Goal: Task Accomplishment & Management: Use online tool/utility

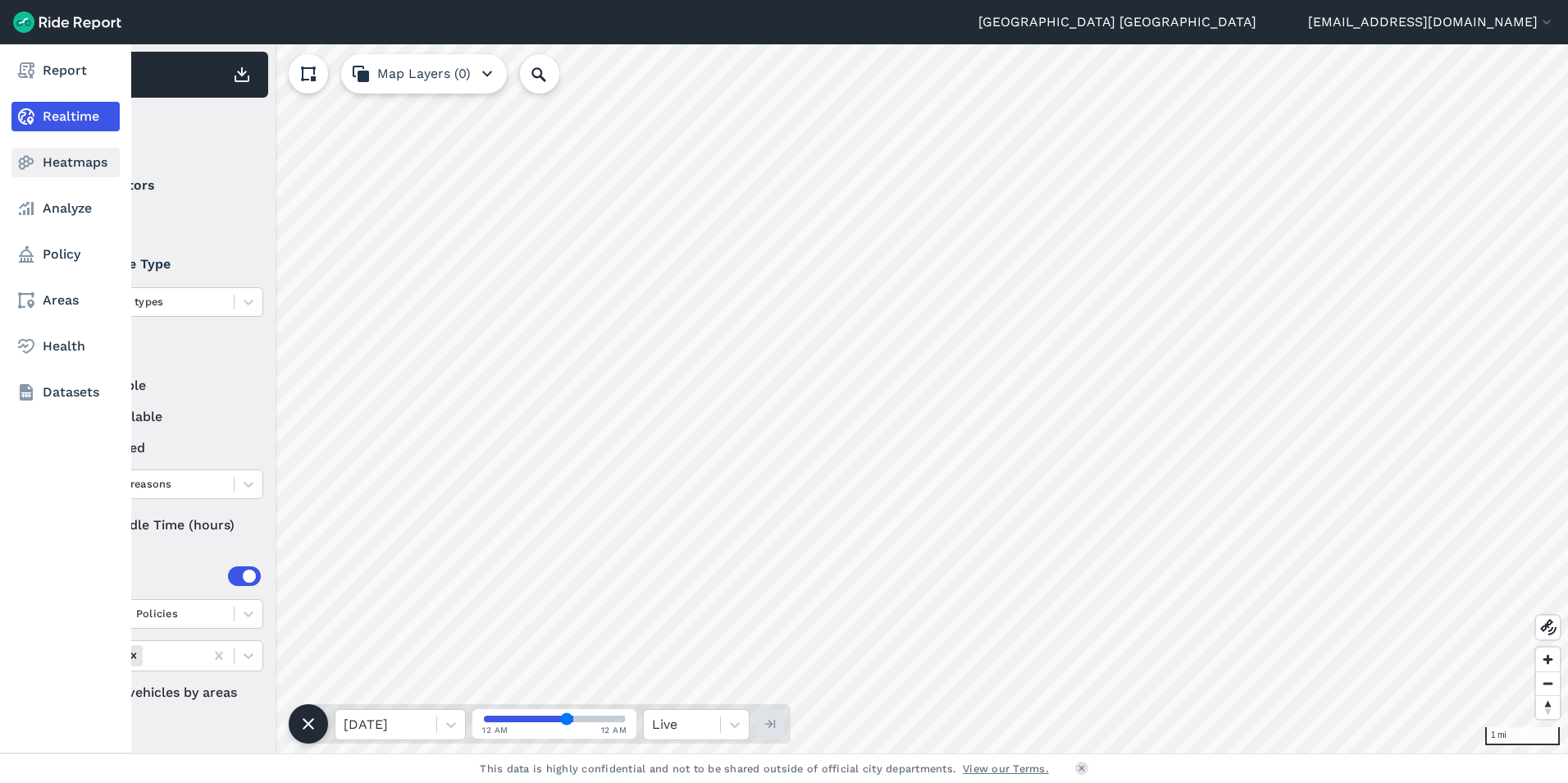
click at [27, 157] on use at bounding box center [26, 162] width 15 height 14
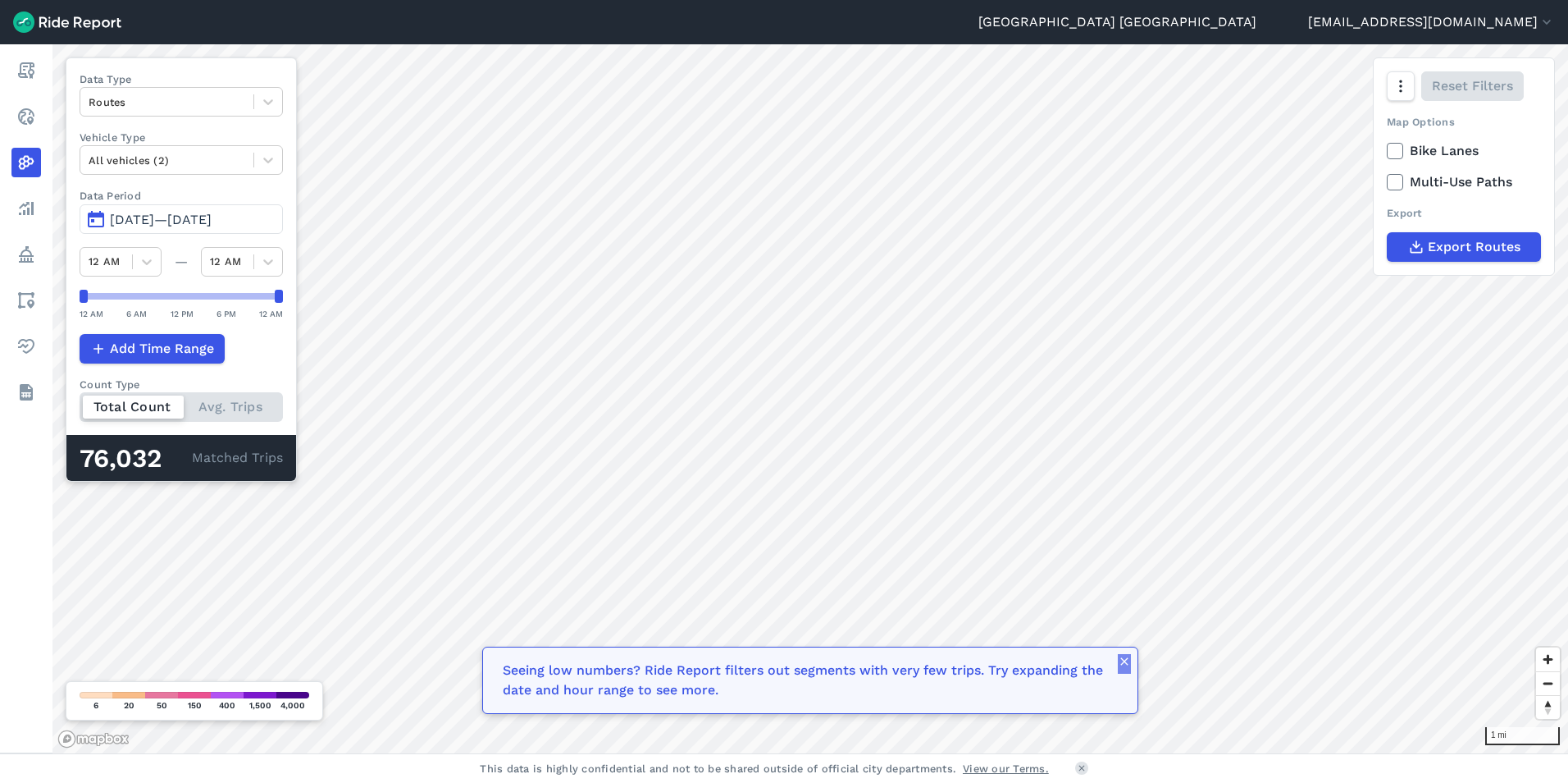
click at [1124, 667] on icon "button" at bounding box center [1124, 661] width 14 height 14
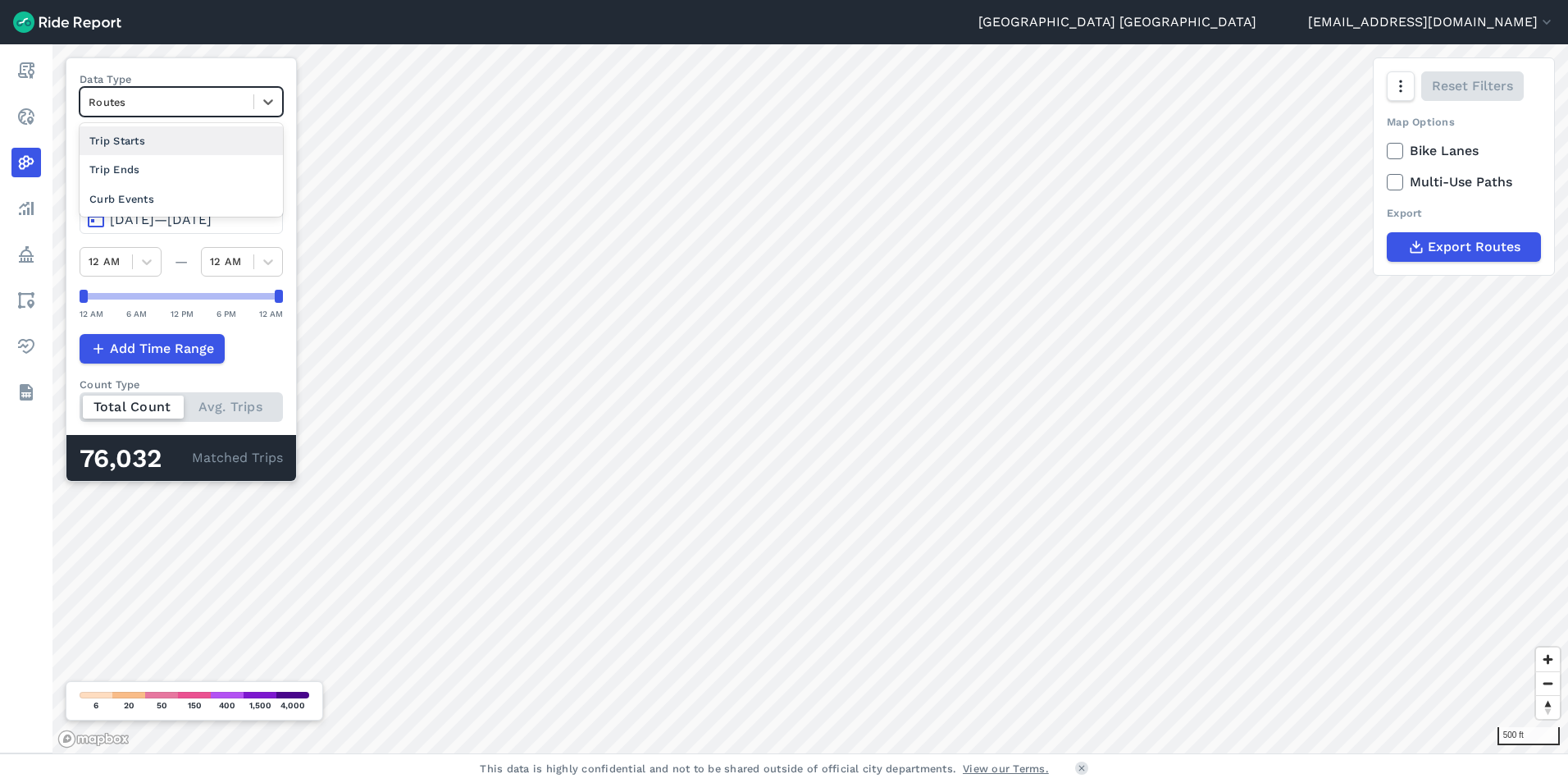
click at [221, 105] on div at bounding box center [167, 102] width 157 height 19
click at [179, 170] on div "Trip Ends" at bounding box center [181, 170] width 204 height 29
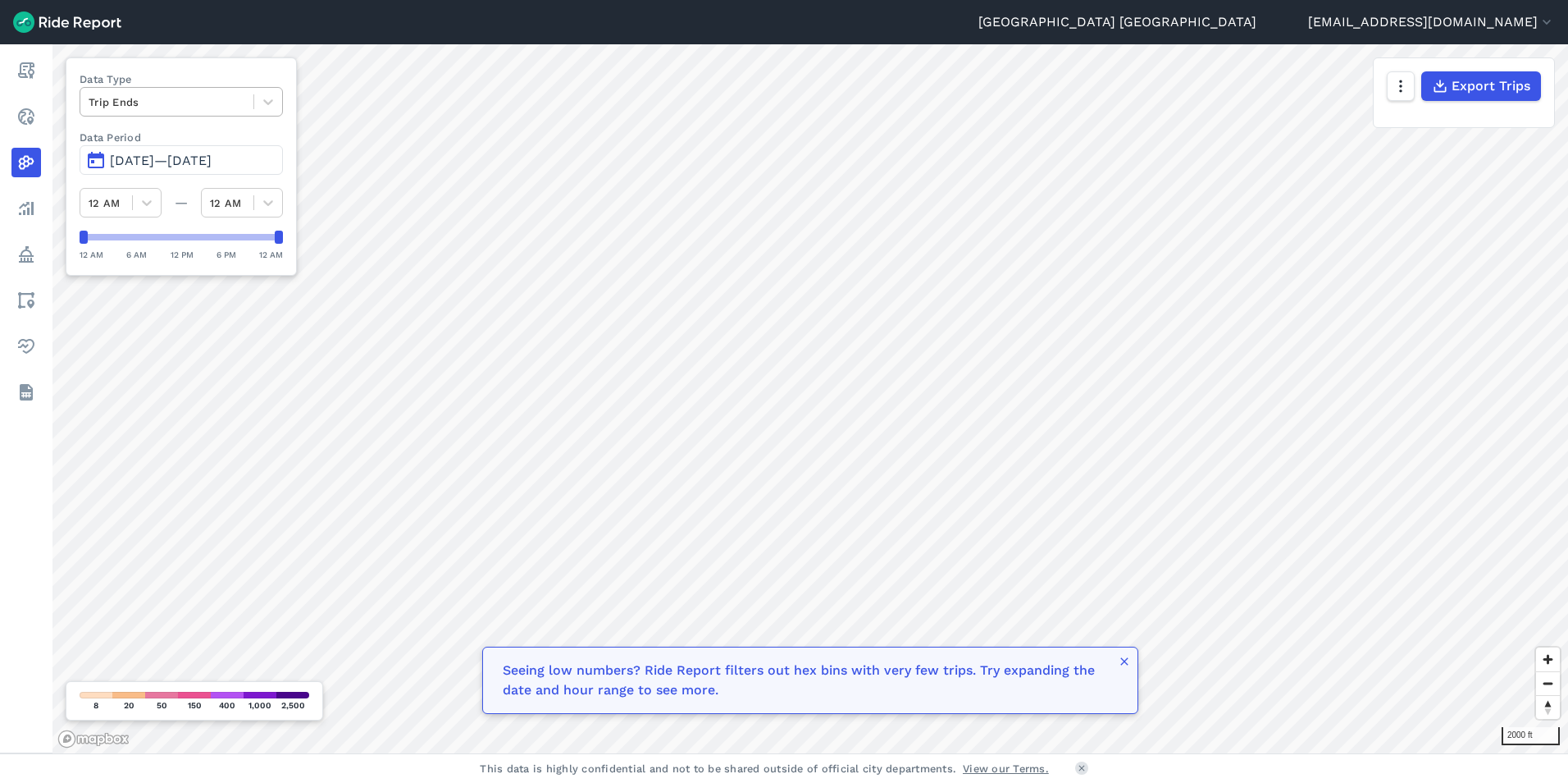
click at [191, 106] on div at bounding box center [167, 102] width 157 height 19
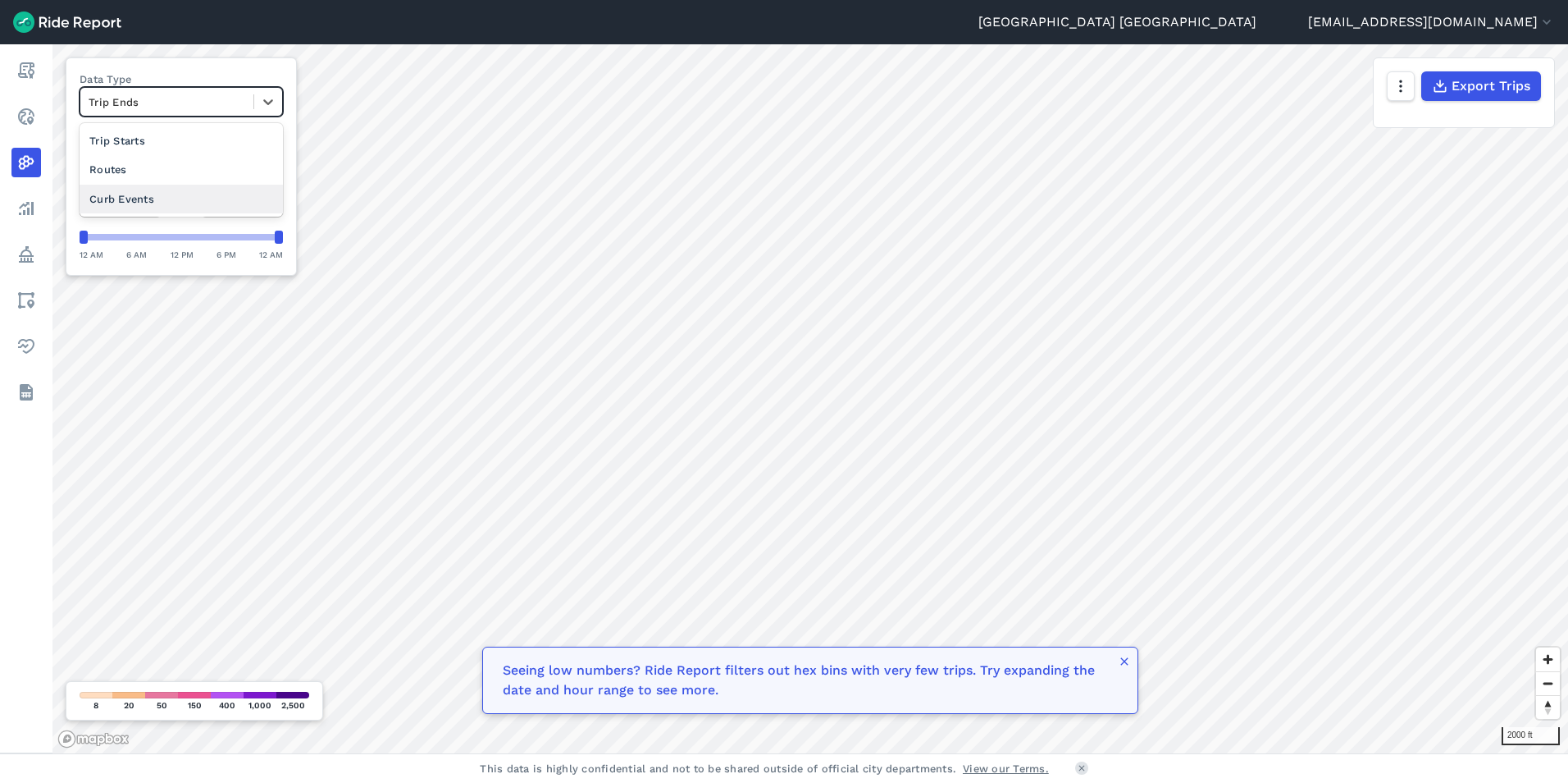
click at [161, 198] on div "Curb Events" at bounding box center [181, 199] width 204 height 29
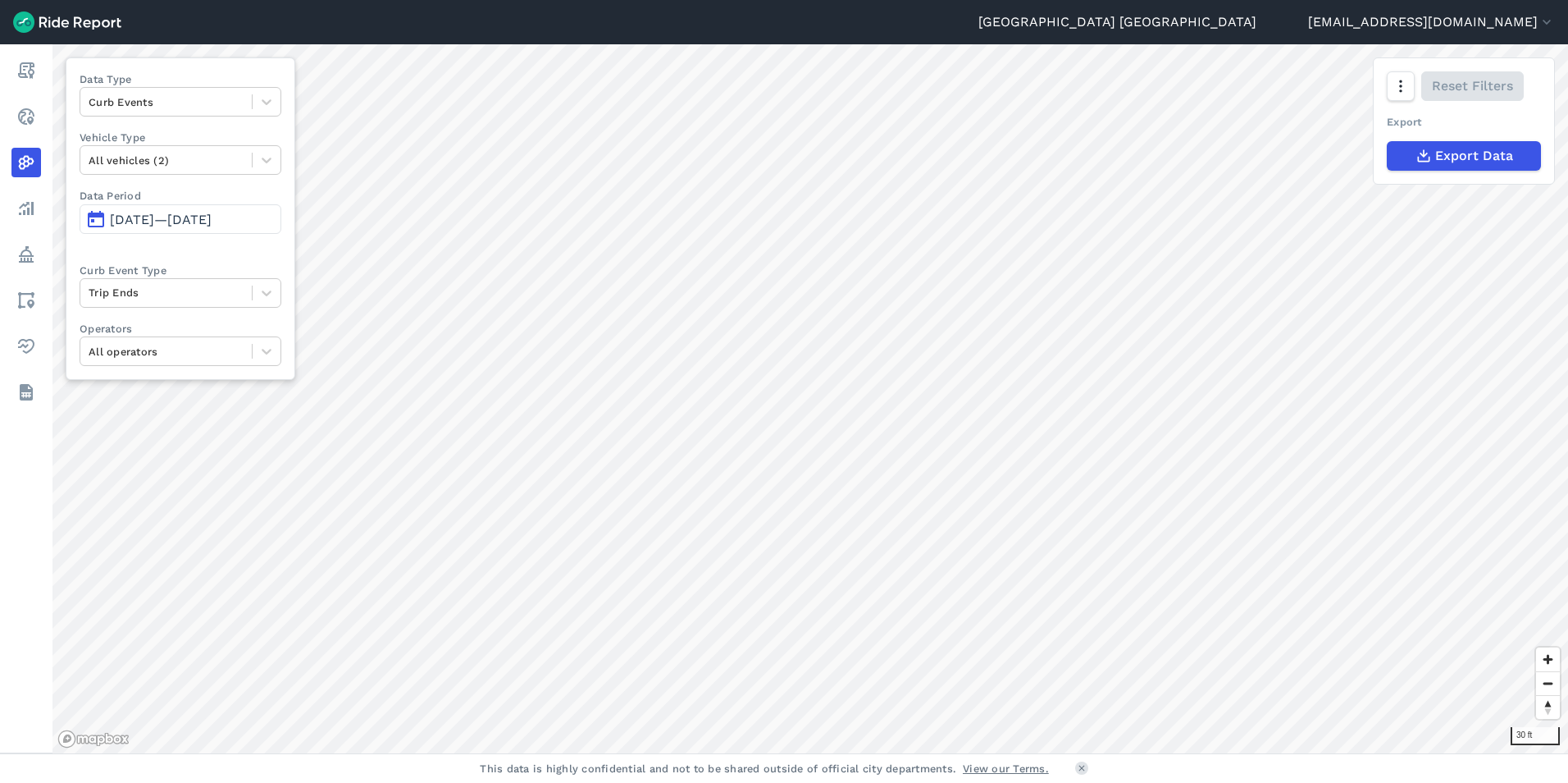
click at [886, 782] on html "Rochester [GEOGRAPHIC_DATA] [EMAIL_ADDRESS][DOMAIN_NAME] Settings Terms Sign Ou…" at bounding box center [784, 392] width 1568 height 783
click at [656, 15] on div "Rochester [GEOGRAPHIC_DATA] [EMAIL_ADDRESS][DOMAIN_NAME] Settings Terms Sign Ou…" at bounding box center [784, 392] width 1568 height 783
click at [1443, 152] on span "Export Data" at bounding box center [1473, 156] width 78 height 20
click at [266, 102] on icon at bounding box center [267, 102] width 16 height 16
click at [185, 194] on div "Routes" at bounding box center [180, 199] width 202 height 29
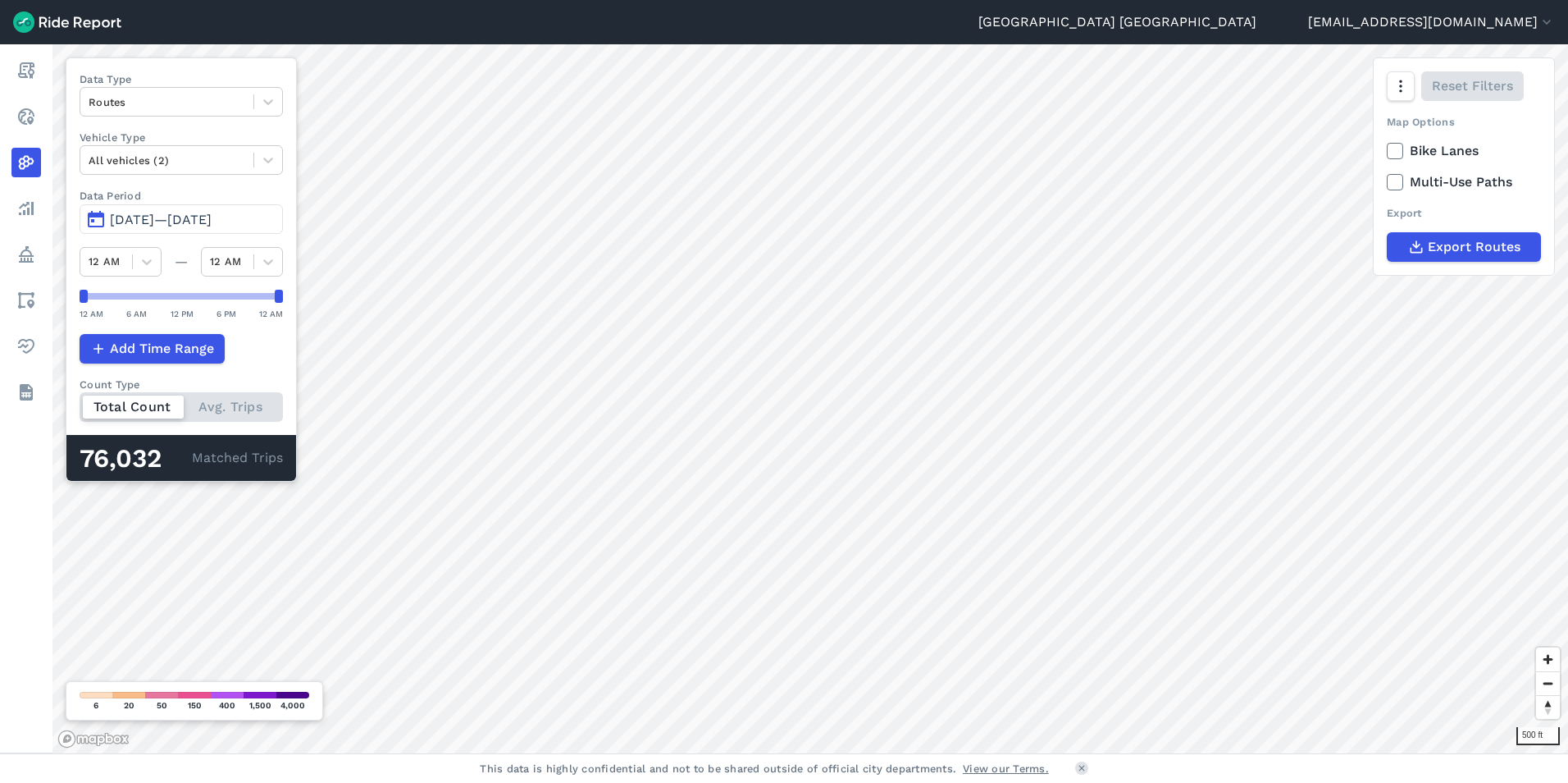
click at [212, 216] on span "[DATE]—[DATE]" at bounding box center [160, 219] width 102 height 15
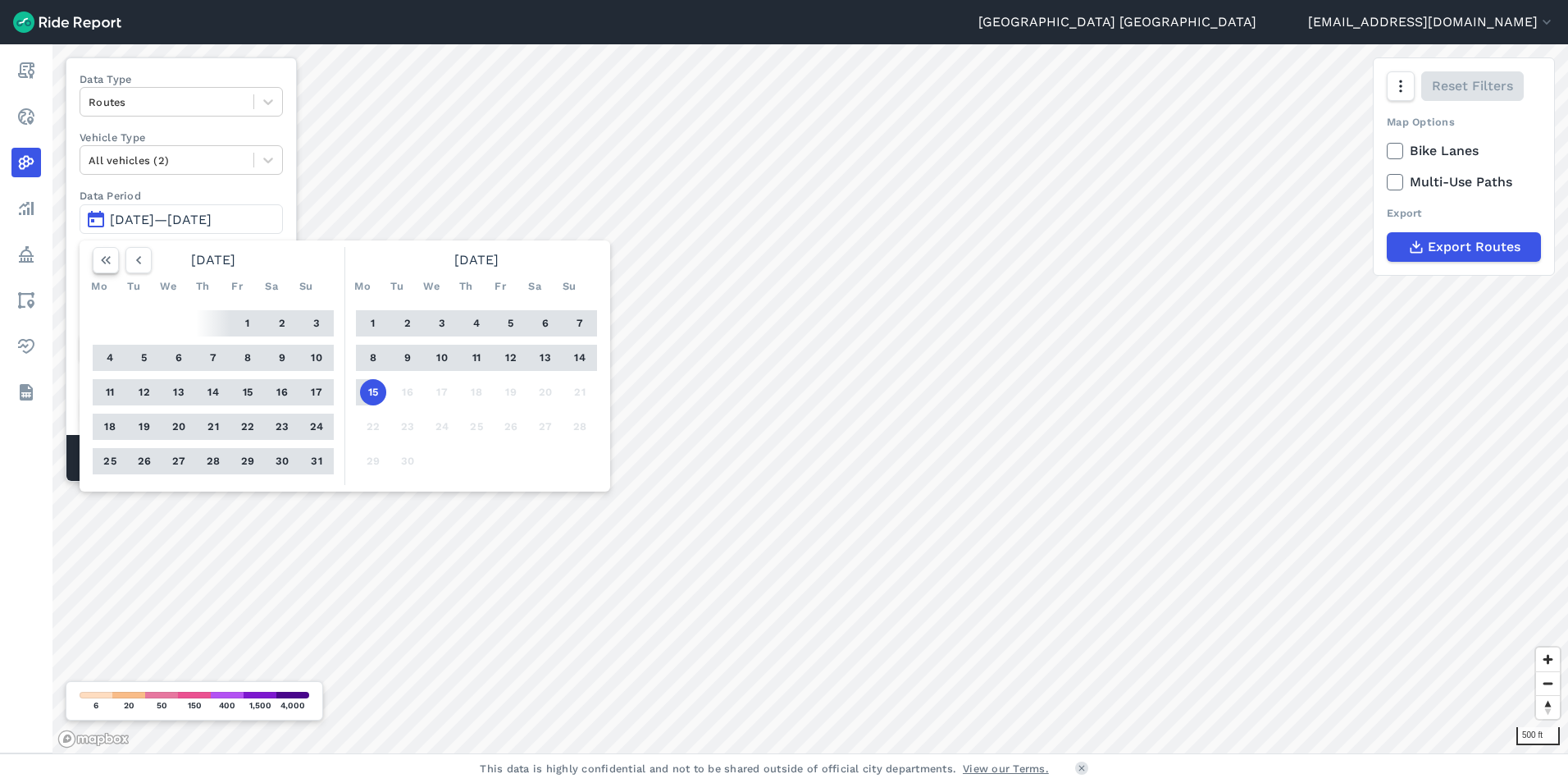
click at [103, 261] on use "button" at bounding box center [105, 260] width 10 height 8
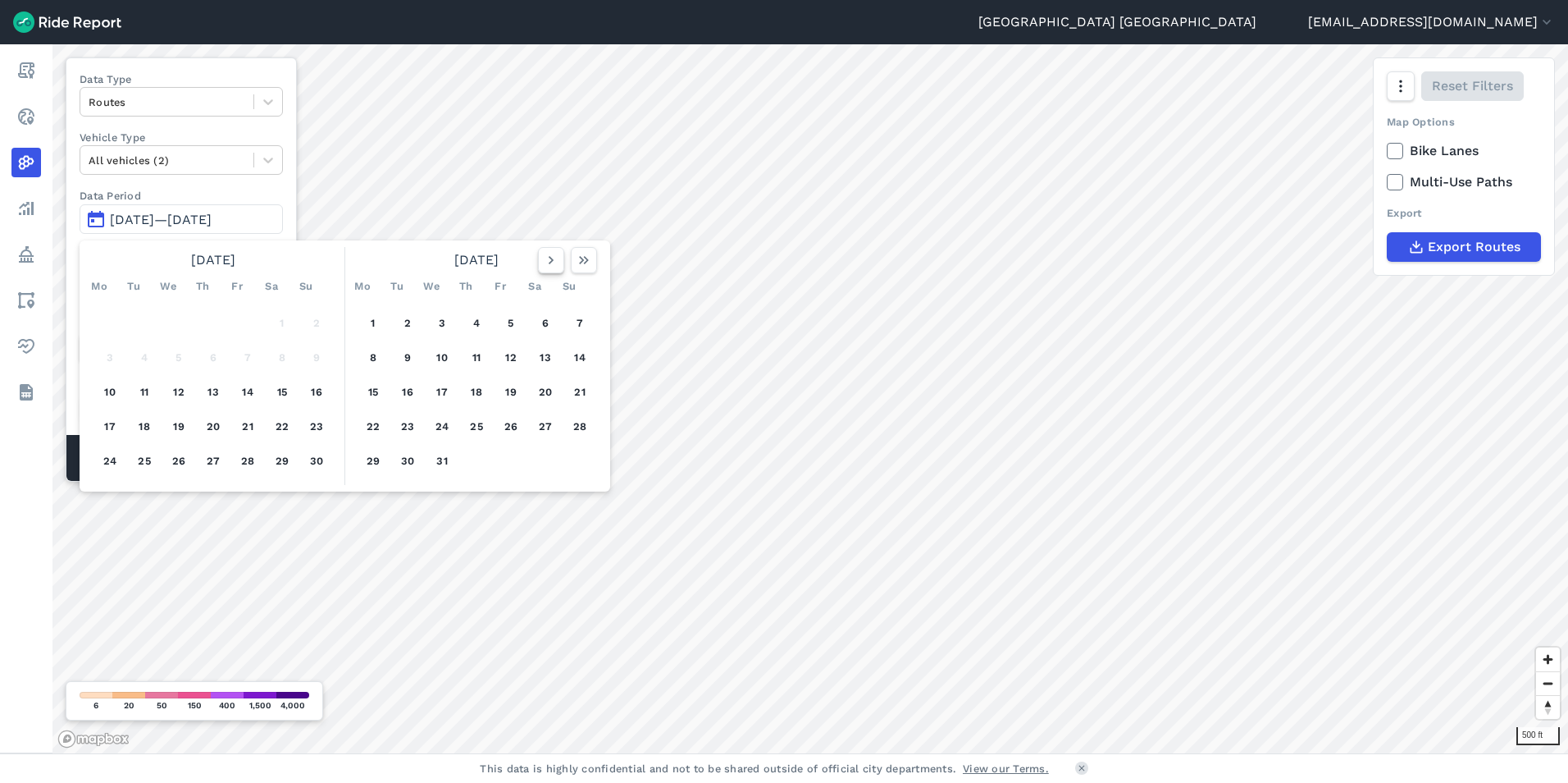
click at [549, 261] on icon "button" at bounding box center [551, 260] width 16 height 16
click at [473, 320] on button "1" at bounding box center [476, 323] width 26 height 26
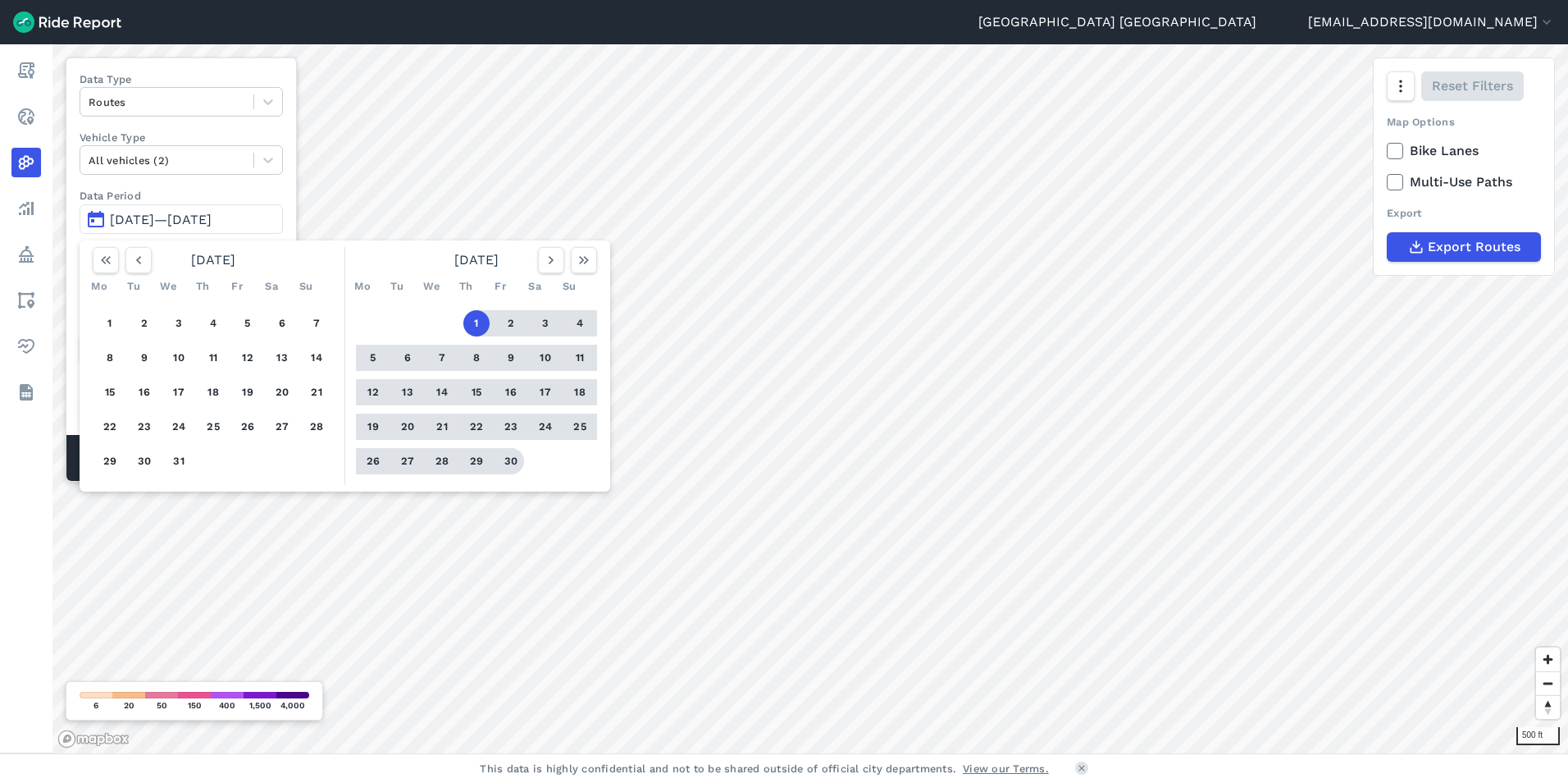
click at [510, 458] on button "30" at bounding box center [510, 461] width 26 height 26
